Goal: Book appointment/travel/reservation

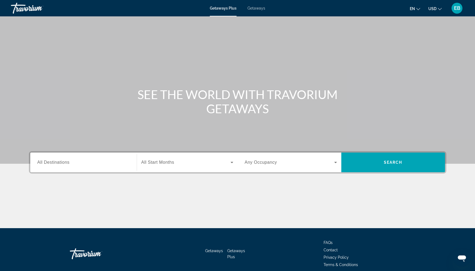
scroll to position [24, 0]
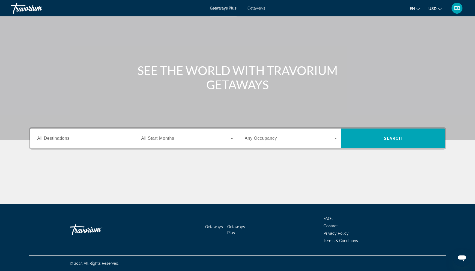
click at [94, 140] on input "Destination All Destinations" at bounding box center [83, 138] width 92 height 7
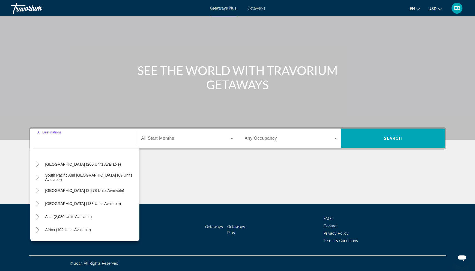
scroll to position [88, 0]
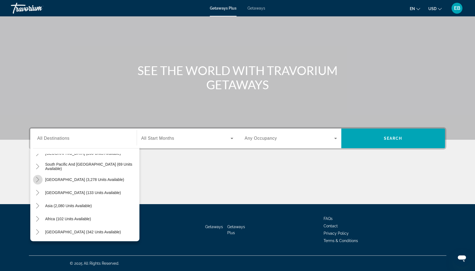
click at [37, 181] on icon "Toggle South America (3,278 units available)" at bounding box center [37, 179] width 3 height 5
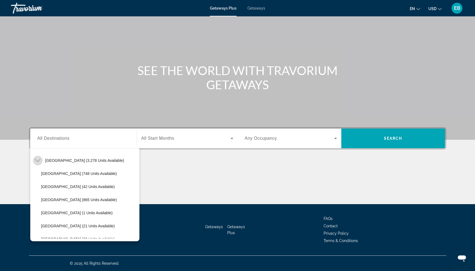
click at [36, 162] on icon "Toggle South America (3,278 units available)" at bounding box center [37, 160] width 5 height 5
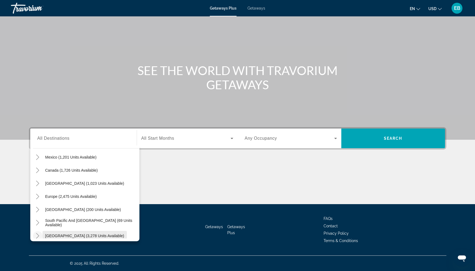
scroll to position [88, 0]
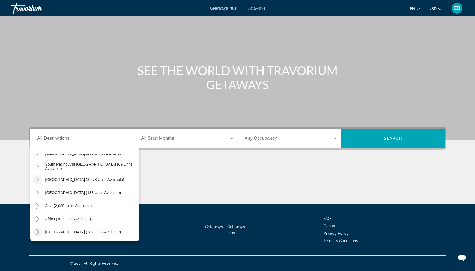
click at [38, 233] on icon "Toggle Middle East (342 units available)" at bounding box center [37, 231] width 3 height 5
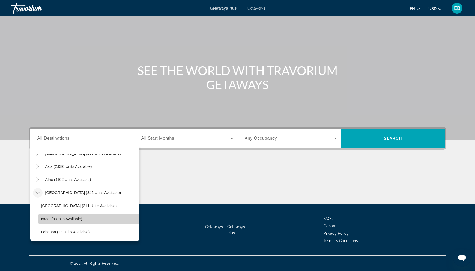
click at [70, 219] on span "Israel (8 units available)" at bounding box center [61, 219] width 41 height 4
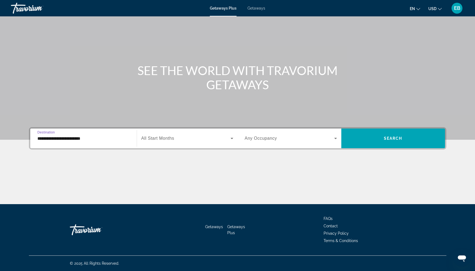
click at [61, 140] on input "**********" at bounding box center [83, 138] width 92 height 7
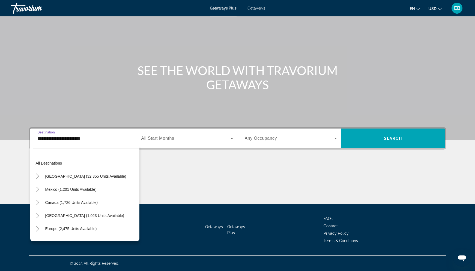
scroll to position [0, 0]
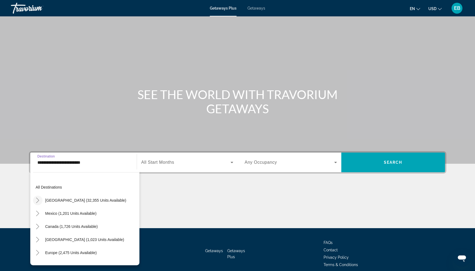
click at [38, 201] on icon "Toggle United States (32,355 units available)" at bounding box center [37, 200] width 5 height 5
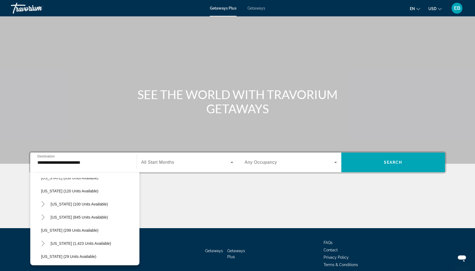
scroll to position [322, 0]
click at [69, 220] on span "[US_STATE] (845 units available)" at bounding box center [79, 219] width 57 height 4
type input "**********"
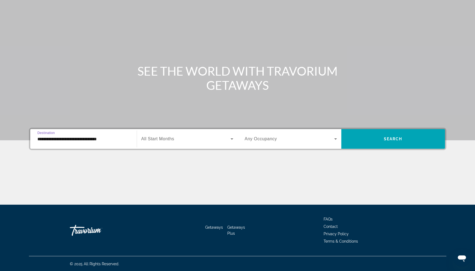
scroll to position [24, 0]
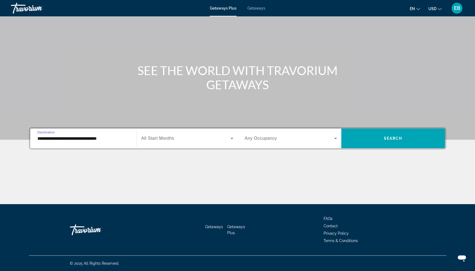
click at [177, 143] on div "Search widget" at bounding box center [187, 138] width 92 height 15
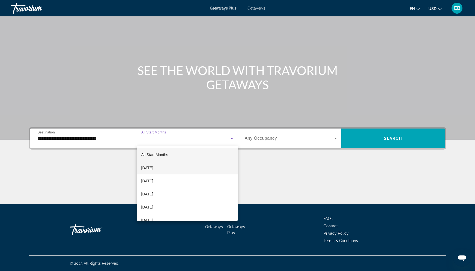
click at [153, 169] on span "[DATE]" at bounding box center [147, 168] width 12 height 7
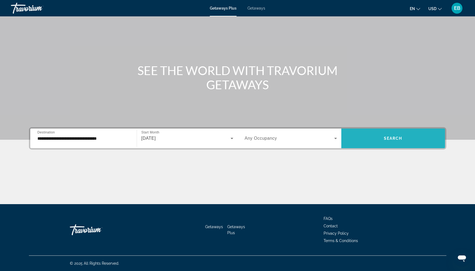
click at [391, 135] on span "Search widget" at bounding box center [394, 138] width 104 height 13
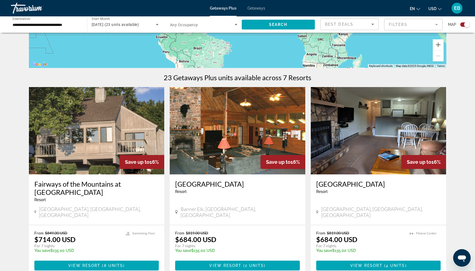
scroll to position [144, 0]
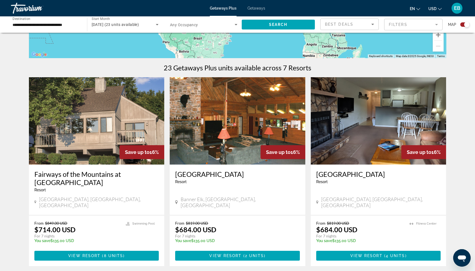
click at [257, 8] on span "Getaways" at bounding box center [257, 8] width 18 height 4
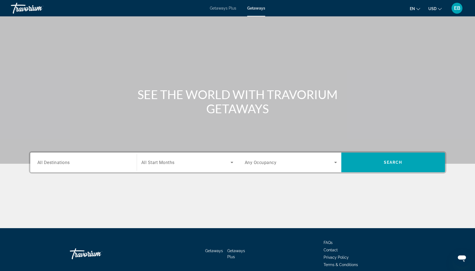
click at [228, 8] on span "Getaways Plus" at bounding box center [223, 8] width 26 height 4
click at [258, 8] on span "Getaways" at bounding box center [257, 8] width 18 height 4
